Goal: Task Accomplishment & Management: Use online tool/utility

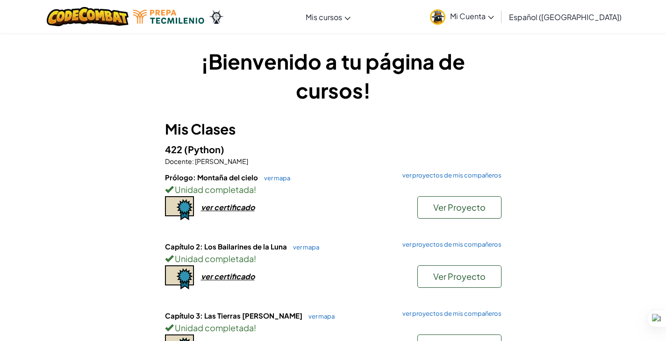
scroll to position [22, 0]
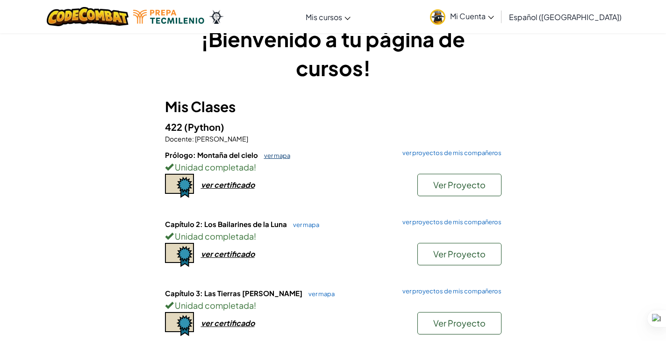
click at [270, 154] on link "ver mapa" at bounding box center [274, 155] width 31 height 7
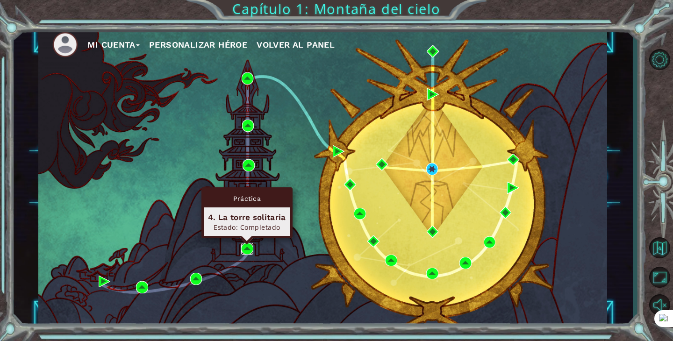
click at [250, 248] on img at bounding box center [247, 249] width 12 height 12
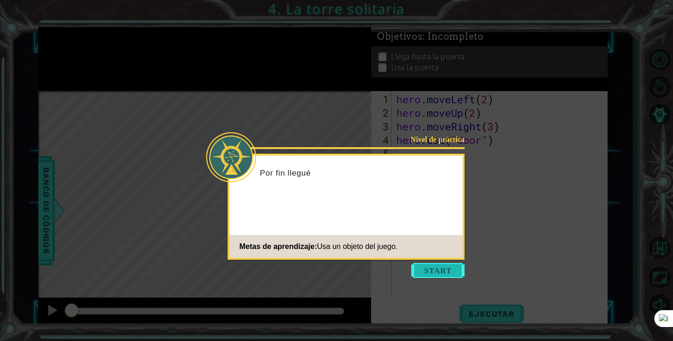
click at [441, 277] on button "Start" at bounding box center [437, 270] width 53 height 15
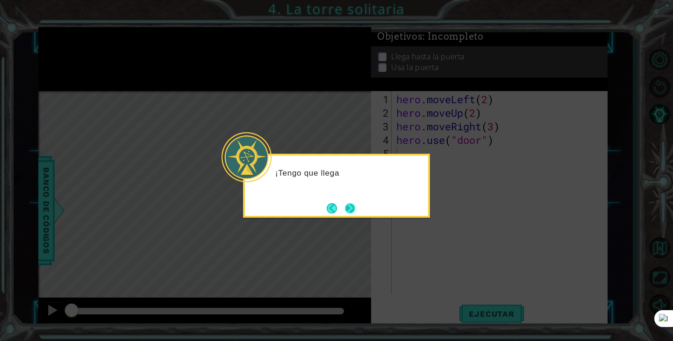
click at [352, 209] on button "Next" at bounding box center [349, 208] width 11 height 11
click at [349, 213] on button "Next" at bounding box center [350, 208] width 10 height 10
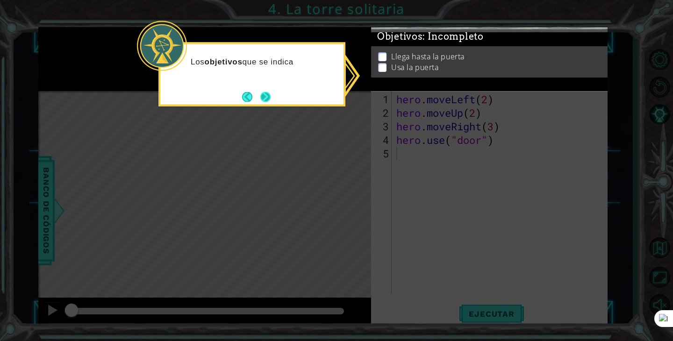
click at [260, 99] on button "Next" at bounding box center [265, 97] width 10 height 10
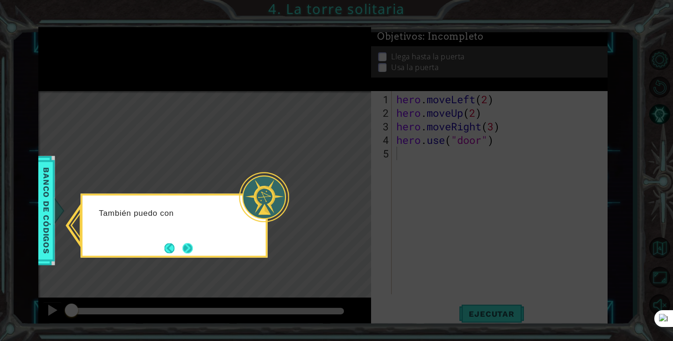
click at [188, 247] on button "Next" at bounding box center [187, 248] width 13 height 13
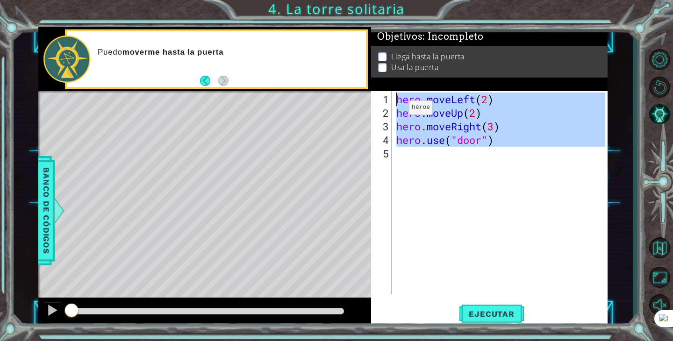
drag, startPoint x: 482, startPoint y: 150, endPoint x: 338, endPoint y: 73, distance: 163.3
click at [337, 73] on div "1 ההההההההההההההההההההההההההההההההההההההההההההההההההההההההההההההההההההההההההההה…" at bounding box center [322, 177] width 569 height 300
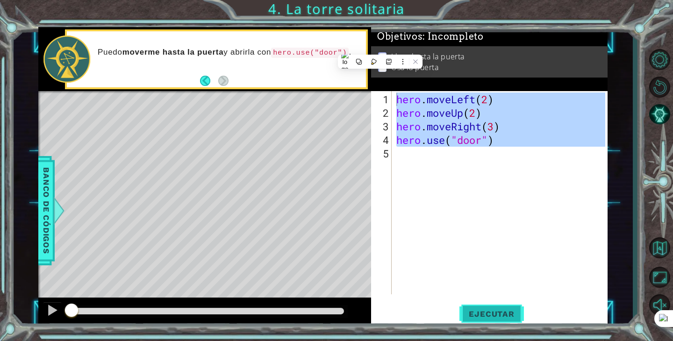
click at [489, 310] on span "Ejecutar" at bounding box center [491, 313] width 64 height 9
type textarea "hero.moveLeft(2)"
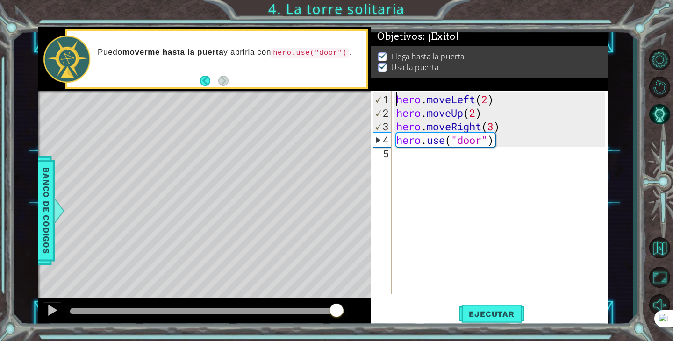
drag, startPoint x: 336, startPoint y: 312, endPoint x: 394, endPoint y: 312, distance: 57.9
click at [386, 312] on div "1 ההההההההההההההההההההההההההההההההההההההההההההההההההההההההההההההההההההההההההההה…" at bounding box center [322, 177] width 569 height 300
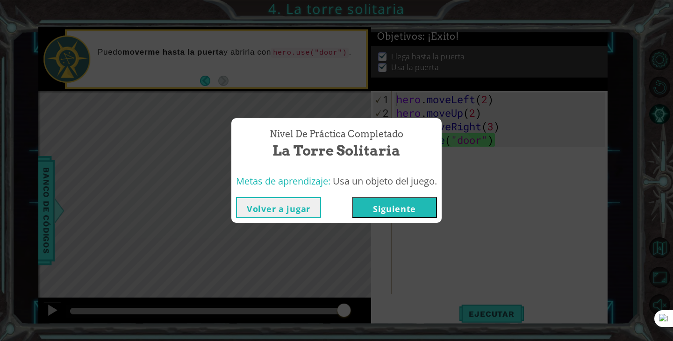
click at [381, 205] on button "Siguiente" at bounding box center [394, 207] width 85 height 21
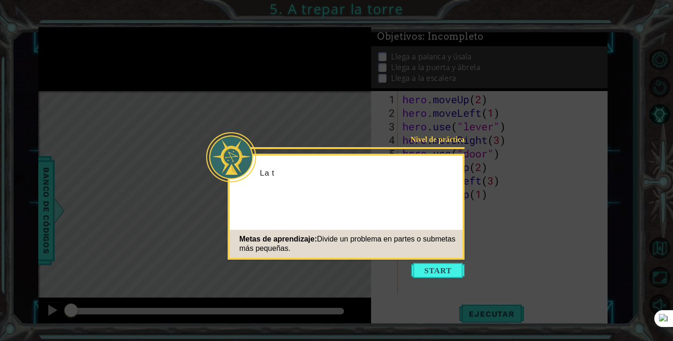
click at [409, 265] on icon at bounding box center [336, 170] width 673 height 341
click at [423, 272] on button "Start" at bounding box center [437, 270] width 53 height 15
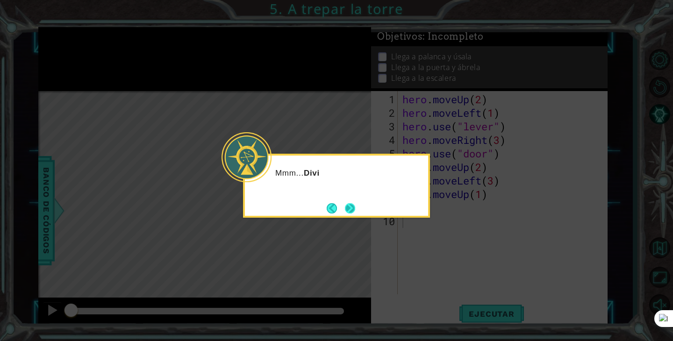
click at [346, 206] on button "Next" at bounding box center [350, 208] width 11 height 11
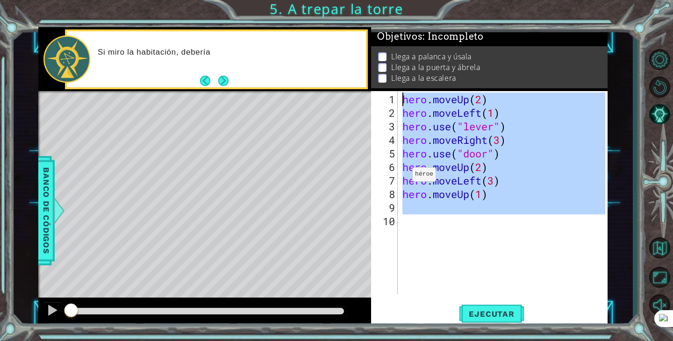
drag, startPoint x: 450, startPoint y: 217, endPoint x: 341, endPoint y: 84, distance: 171.4
click at [341, 84] on div "1 ההההההההההההההההההההההההההההההההההההההההההההההההההההההההההההההההההההההההההההה…" at bounding box center [322, 177] width 569 height 300
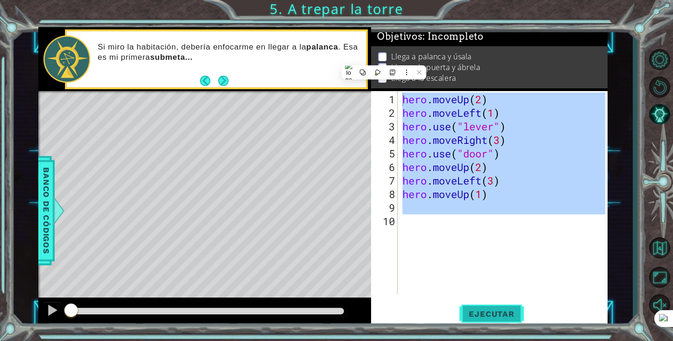
click at [508, 315] on span "Ejecutar" at bounding box center [491, 313] width 64 height 9
type textarea "hero.moveUp(2)"
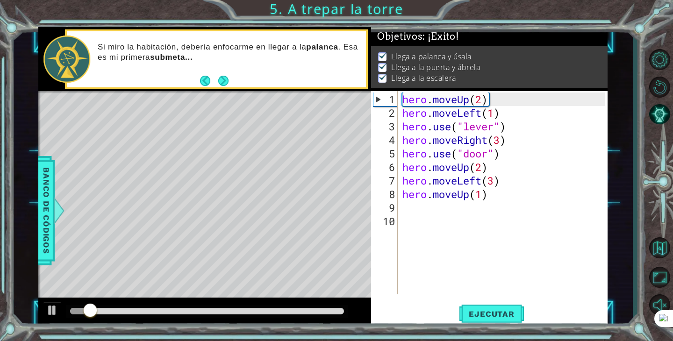
drag, startPoint x: 327, startPoint y: 315, endPoint x: 394, endPoint y: 314, distance: 66.8
click at [394, 314] on div "1 ההההההההההההההההההההההההההההההההההההההההההההההההההההההההההההההההההההההההההההה…" at bounding box center [322, 177] width 569 height 300
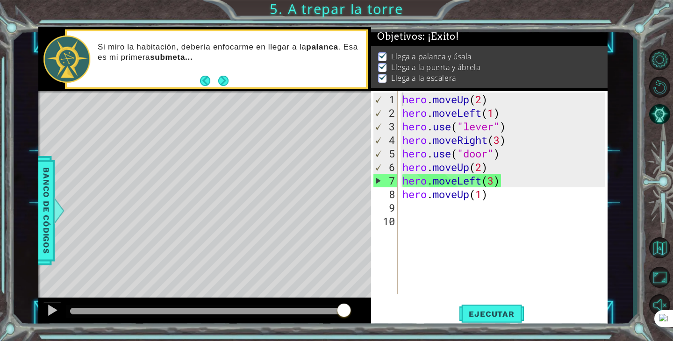
drag, startPoint x: 330, startPoint y: 312, endPoint x: 400, endPoint y: 312, distance: 70.6
click at [400, 312] on div "1 ההההההההההההההההההההההההההההההההההההההההההההההההההההההההההההההההההההההההההההה…" at bounding box center [322, 177] width 569 height 300
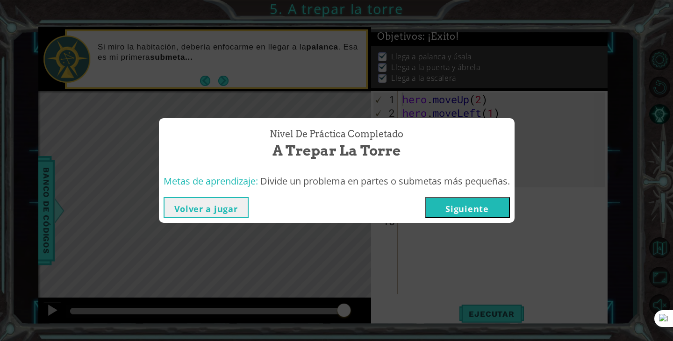
click at [458, 220] on div "Volver a jugar [GEOGRAPHIC_DATA]" at bounding box center [337, 208] width 356 height 30
click at [465, 207] on button "Siguiente" at bounding box center [467, 207] width 85 height 21
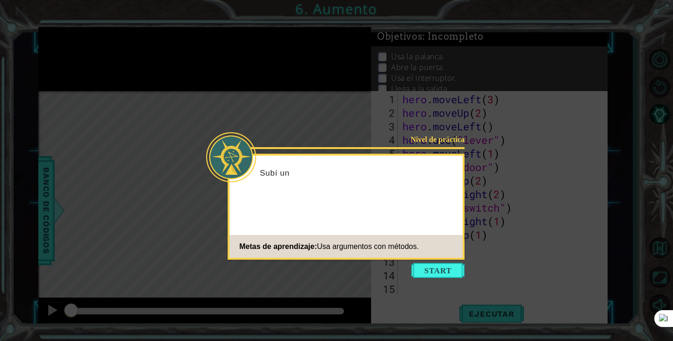
scroll to position [41, 0]
click at [425, 271] on button "Start" at bounding box center [437, 270] width 53 height 15
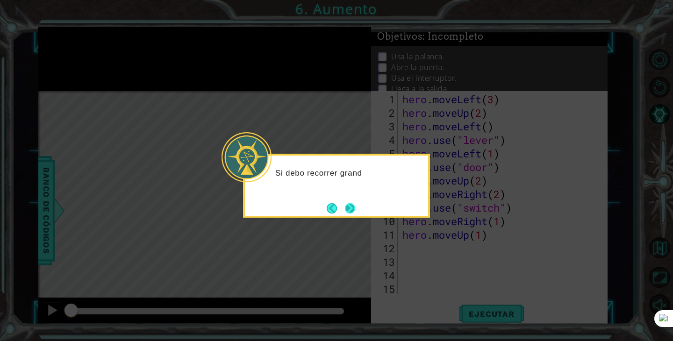
click at [358, 203] on button "Next" at bounding box center [350, 208] width 14 height 14
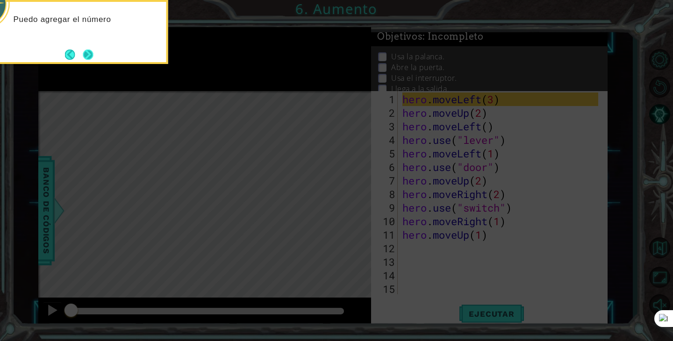
click at [84, 54] on button "Next" at bounding box center [88, 55] width 10 height 10
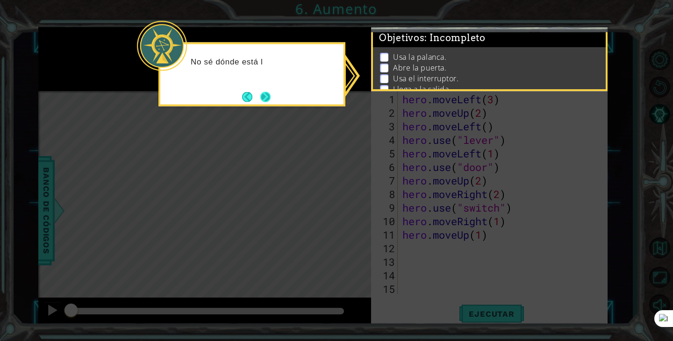
click at [265, 97] on button "Next" at bounding box center [265, 97] width 11 height 11
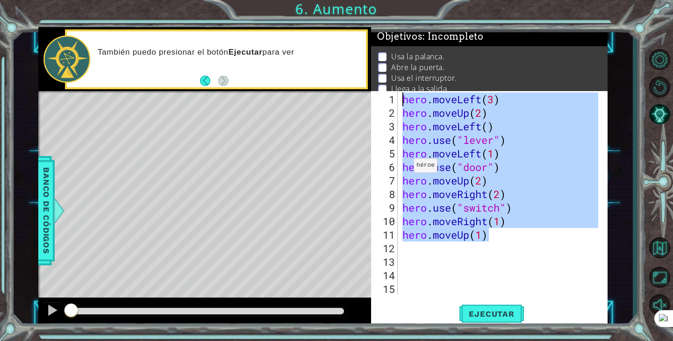
drag, startPoint x: 488, startPoint y: 240, endPoint x: 323, endPoint y: 38, distance: 261.1
click at [323, 38] on div "1 ההההההההההההההההההההההההההההההההההההההההההההההההההההההההההההההההההההההההההההה…" at bounding box center [322, 177] width 569 height 300
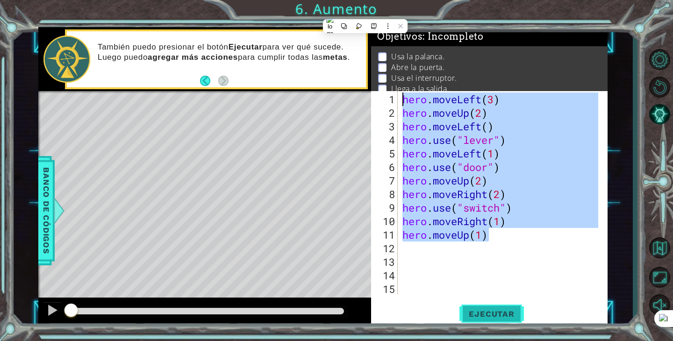
click at [483, 311] on span "Ejecutar" at bounding box center [491, 313] width 64 height 9
type textarea "hero.moveLeft(3)"
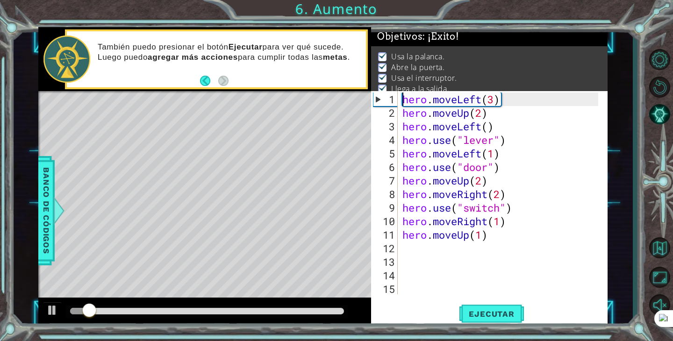
drag, startPoint x: 332, startPoint y: 311, endPoint x: 430, endPoint y: 311, distance: 98.1
click at [430, 311] on div "1 ההההההההההההההההההההההההההההההההההההההההההההההההההההההההההההההההההההההההההההה…" at bounding box center [322, 177] width 569 height 300
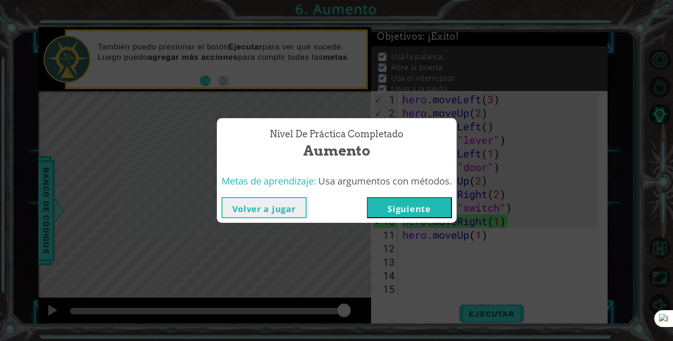
click at [428, 209] on button "Siguiente" at bounding box center [409, 207] width 85 height 21
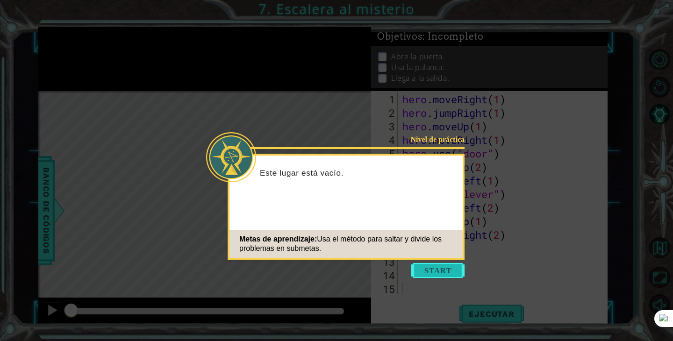
click at [441, 272] on button "Start" at bounding box center [437, 270] width 53 height 15
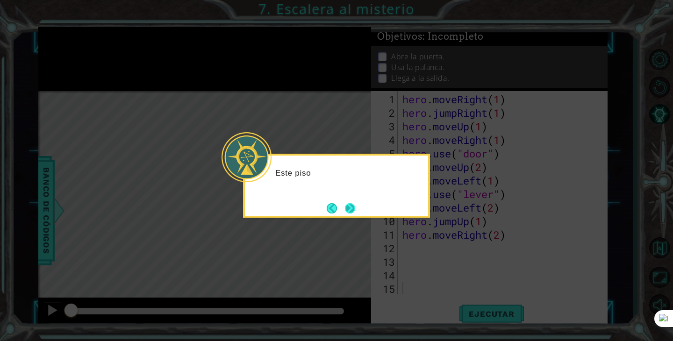
click at [352, 205] on button "Next" at bounding box center [349, 207] width 15 height 15
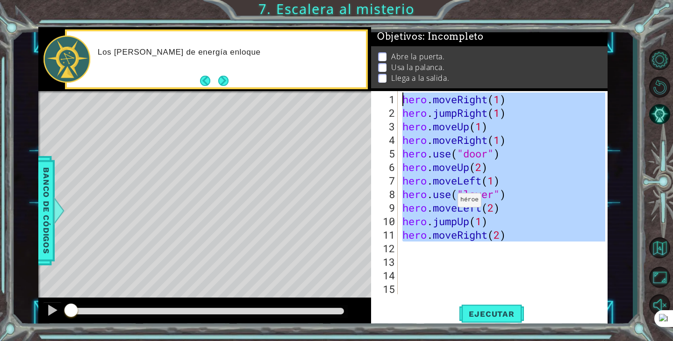
drag, startPoint x: 501, startPoint y: 249, endPoint x: 350, endPoint y: 51, distance: 249.4
click at [350, 51] on div "1 ההההההההההההההההההההההההההההההההההההההההההההההההההההההההההההההההההההההההההההה…" at bounding box center [322, 177] width 569 height 300
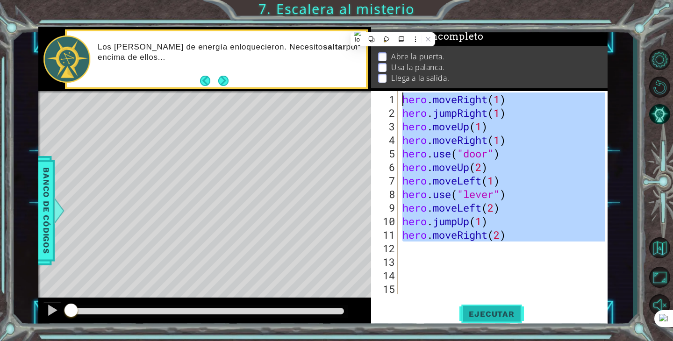
click at [482, 310] on span "Ejecutar" at bounding box center [491, 313] width 64 height 9
type textarea "hero.moveRight(1)"
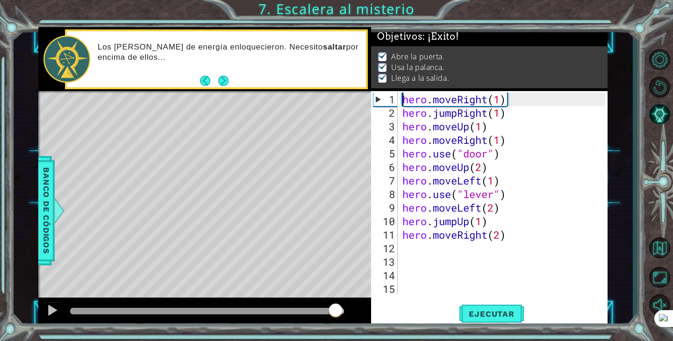
drag, startPoint x: 336, startPoint y: 313, endPoint x: 396, endPoint y: 312, distance: 60.3
click at [393, 312] on div "1 ההההההההההההההההההההההההההההההההההההההההההההההההההההההההההההההההההההההההההההה…" at bounding box center [322, 177] width 569 height 300
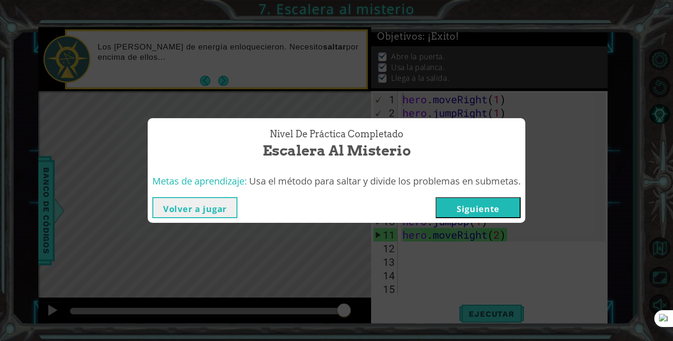
click at [471, 195] on div "Volver a jugar [GEOGRAPHIC_DATA]" at bounding box center [337, 208] width 378 height 30
click at [469, 214] on button "Siguiente" at bounding box center [478, 207] width 85 height 21
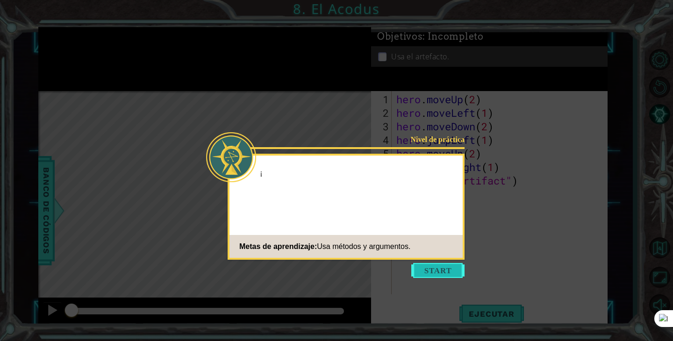
click at [437, 267] on button "Start" at bounding box center [437, 270] width 53 height 15
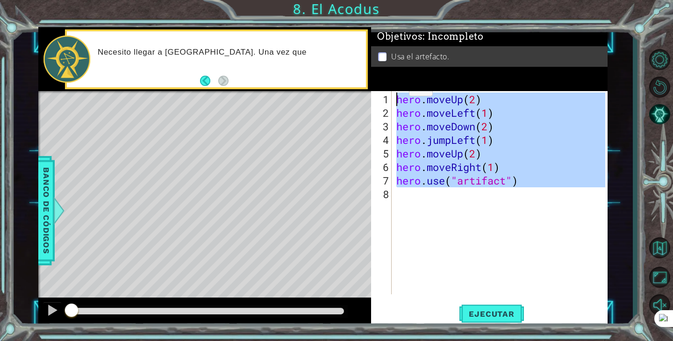
drag, startPoint x: 522, startPoint y: 206, endPoint x: 387, endPoint y: 83, distance: 182.6
click at [387, 83] on div "Objetivos : Incompleto Usa el artefacto. 1 2 3 4 5 6 7 8 hero . moveUp ( 2 ) he…" at bounding box center [489, 177] width 236 height 300
type textarea "hero.moveUp(2) hero.moveLeft(1)"
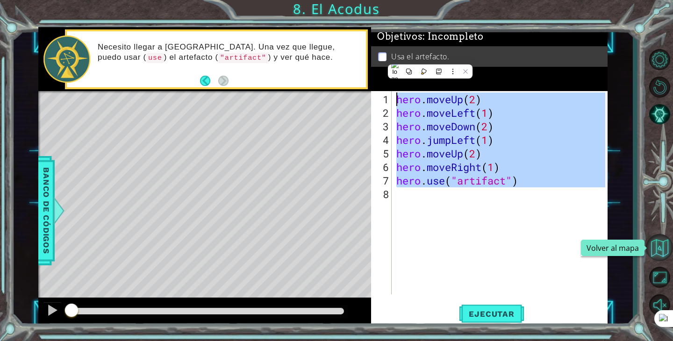
click at [652, 244] on button "Volver al mapa" at bounding box center [659, 247] width 27 height 27
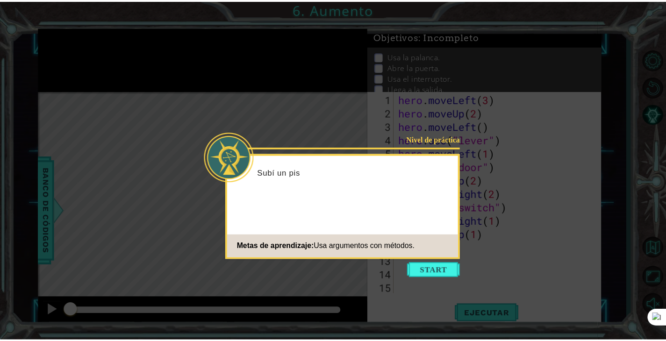
scroll to position [41, 0]
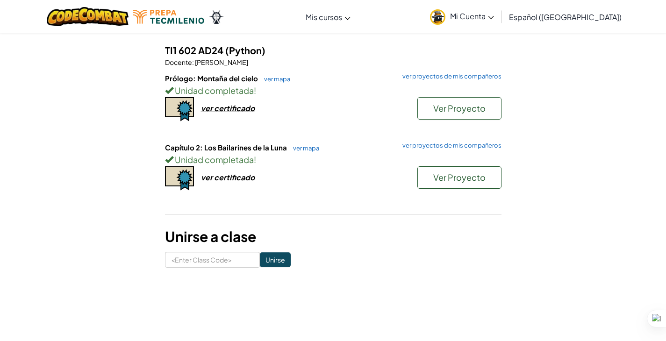
scroll to position [419, 0]
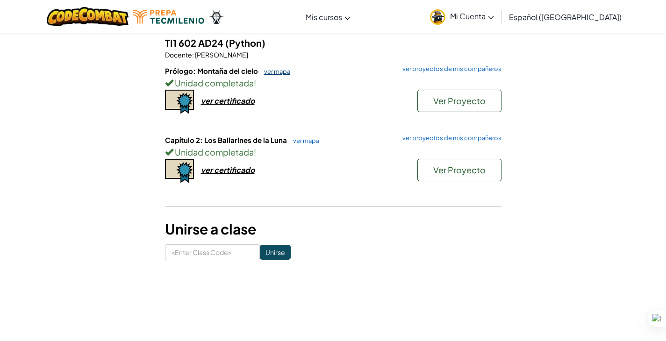
click at [277, 71] on link "ver mapa" at bounding box center [274, 71] width 31 height 7
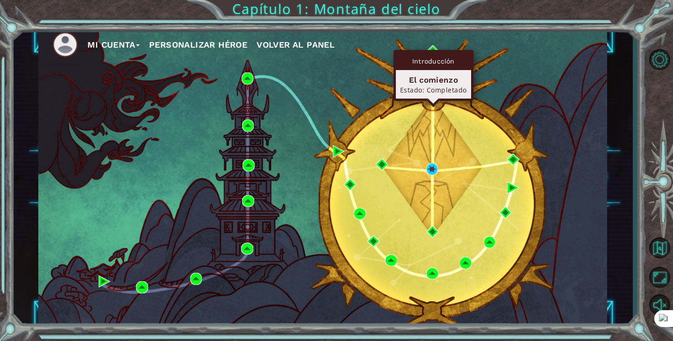
click at [434, 52] on div "Introducción" at bounding box center [433, 61] width 75 height 18
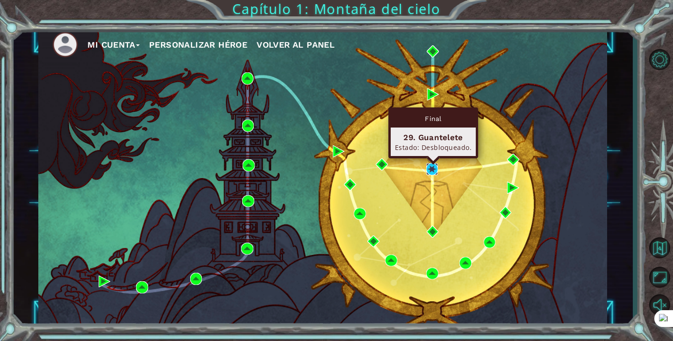
click at [429, 166] on img at bounding box center [432, 169] width 12 height 12
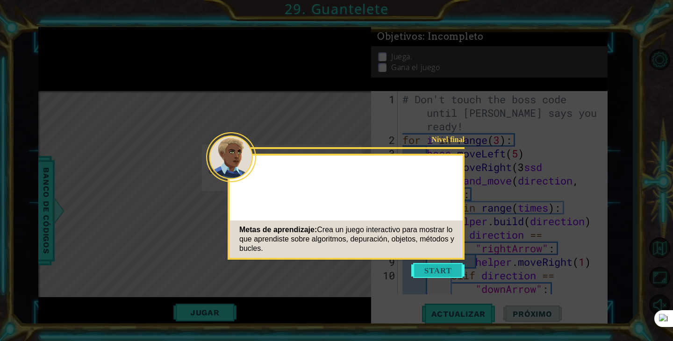
click at [439, 274] on button "Start" at bounding box center [437, 270] width 53 height 15
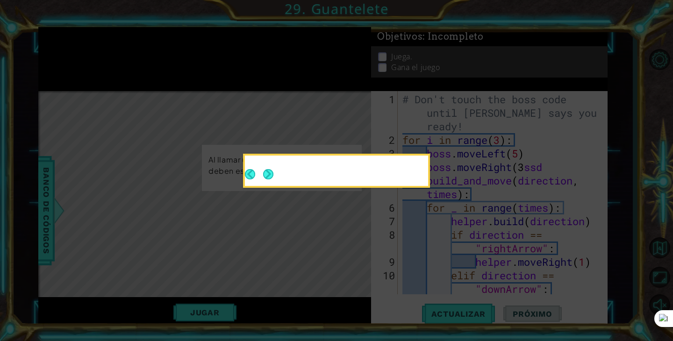
scroll to position [149, 0]
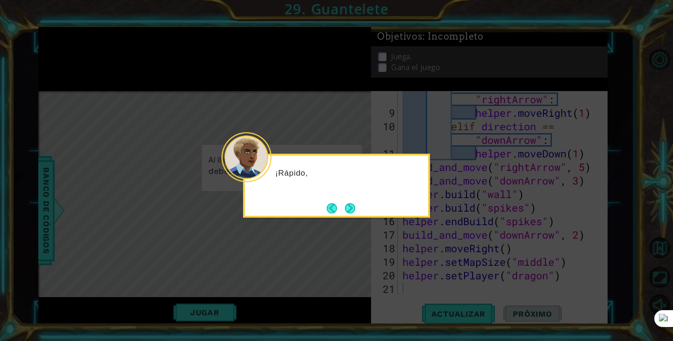
click at [350, 198] on div "¡Rápido," at bounding box center [336, 186] width 187 height 64
click at [348, 217] on div "¡Rápido, nos estamos qu" at bounding box center [336, 186] width 187 height 64
click at [351, 203] on button "Next" at bounding box center [350, 208] width 10 height 10
click at [351, 200] on div "El últi" at bounding box center [336, 186] width 187 height 64
click at [351, 203] on button "Next" at bounding box center [350, 208] width 17 height 17
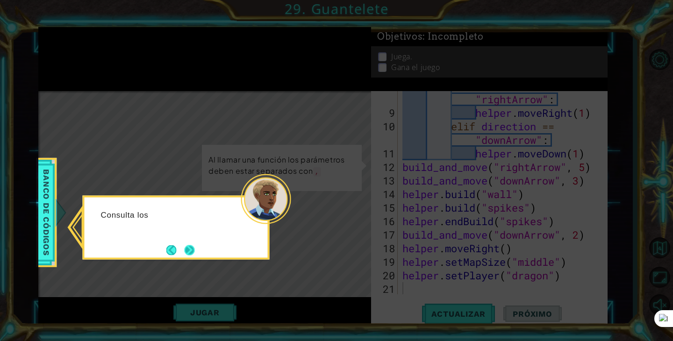
click at [187, 250] on button "Next" at bounding box center [189, 250] width 10 height 10
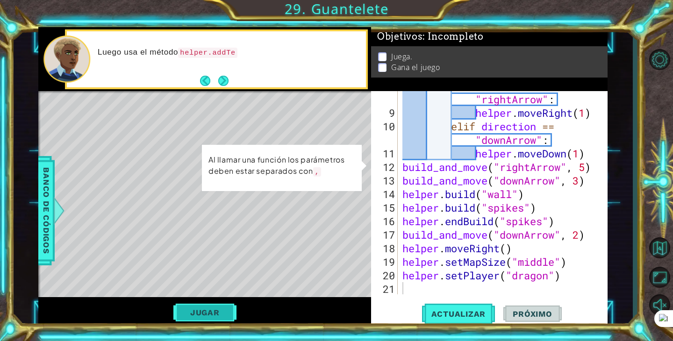
click at [200, 306] on button "Jugar" at bounding box center [204, 313] width 63 height 18
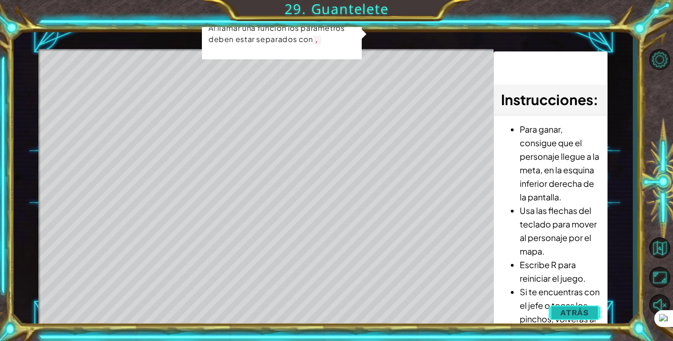
click at [569, 310] on span "Atrás" at bounding box center [574, 312] width 29 height 9
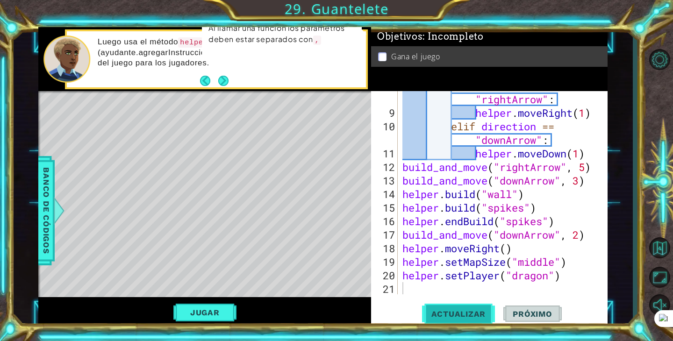
click at [462, 315] on span "Actualizar" at bounding box center [458, 313] width 73 height 9
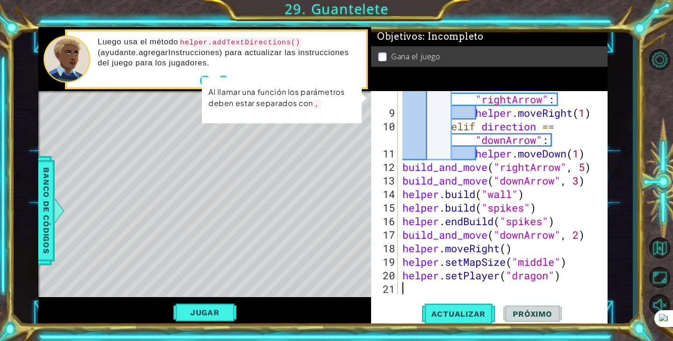
scroll to position [0, 0]
